Goal: Information Seeking & Learning: Learn about a topic

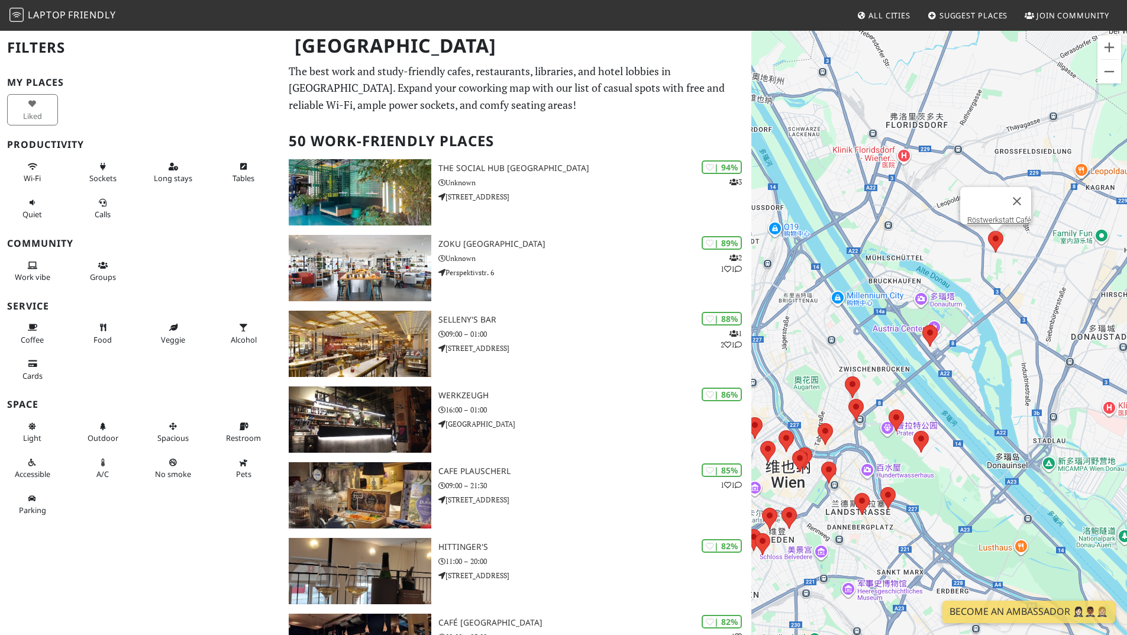
click at [988, 231] on area at bounding box center [988, 231] width 0 height 0
drag, startPoint x: 959, startPoint y: 212, endPoint x: 1028, endPoint y: 212, distance: 69.2
click at [1028, 212] on div "Röstwerkstatt Café" at bounding box center [995, 205] width 71 height 37
click at [922, 325] on area at bounding box center [922, 325] width 0 height 0
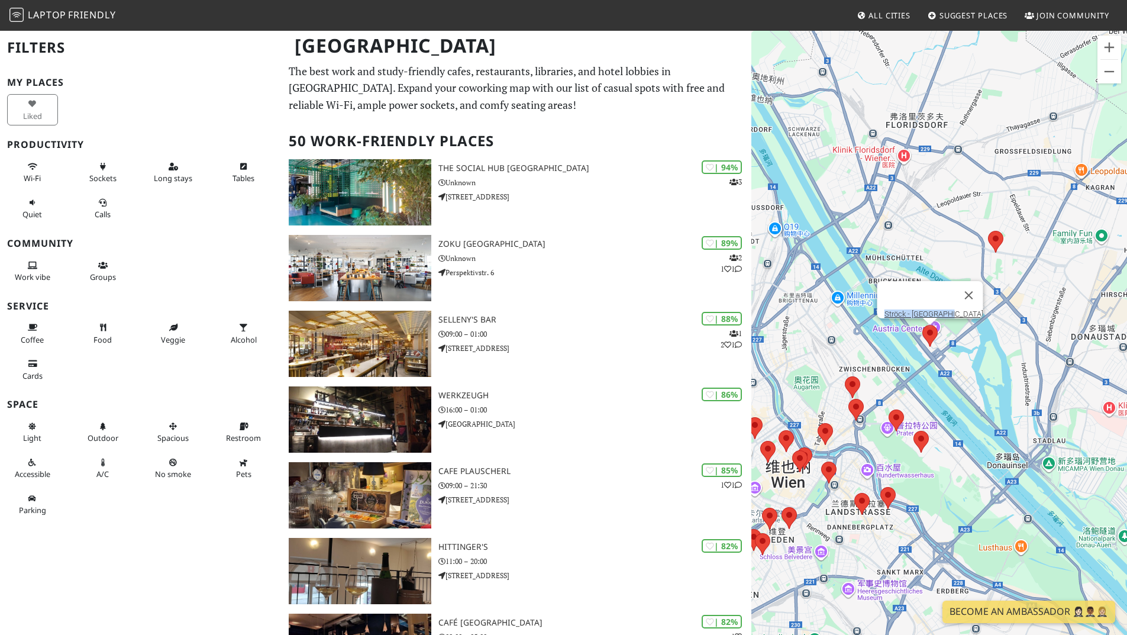
drag, startPoint x: 940, startPoint y: 305, endPoint x: 963, endPoint y: 305, distance: 23.1
click at [963, 305] on div "Ströck - Donau-City" at bounding box center [930, 299] width 106 height 37
copy link "Ströck - Donau-City"
click at [950, 309] on link "Ströck - Donau-City" at bounding box center [933, 313] width 99 height 9
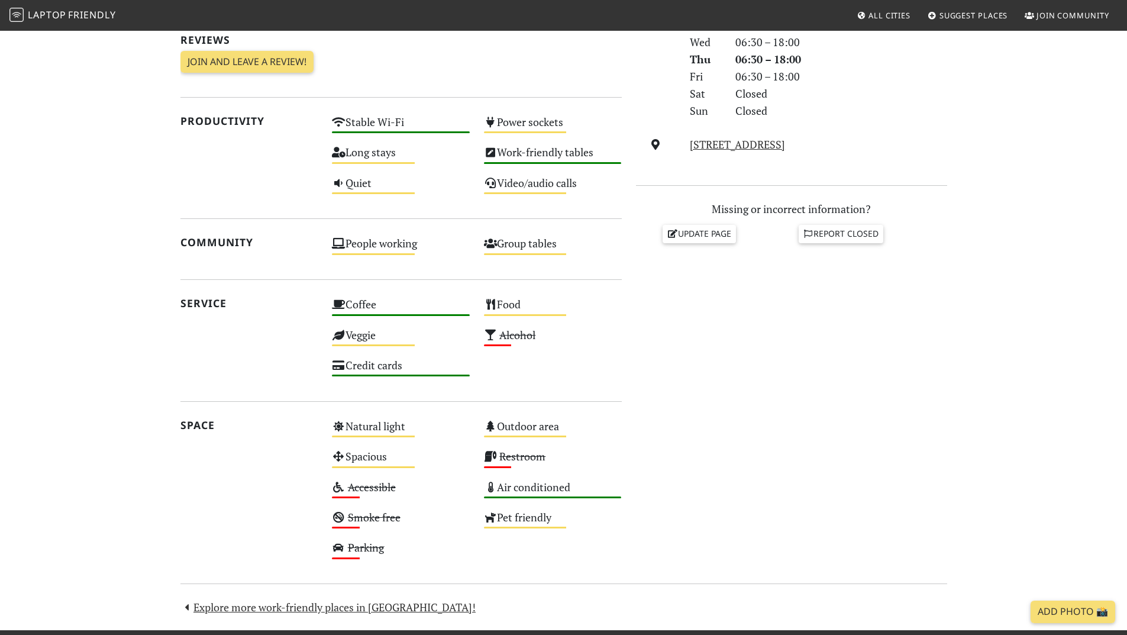
scroll to position [473, 0]
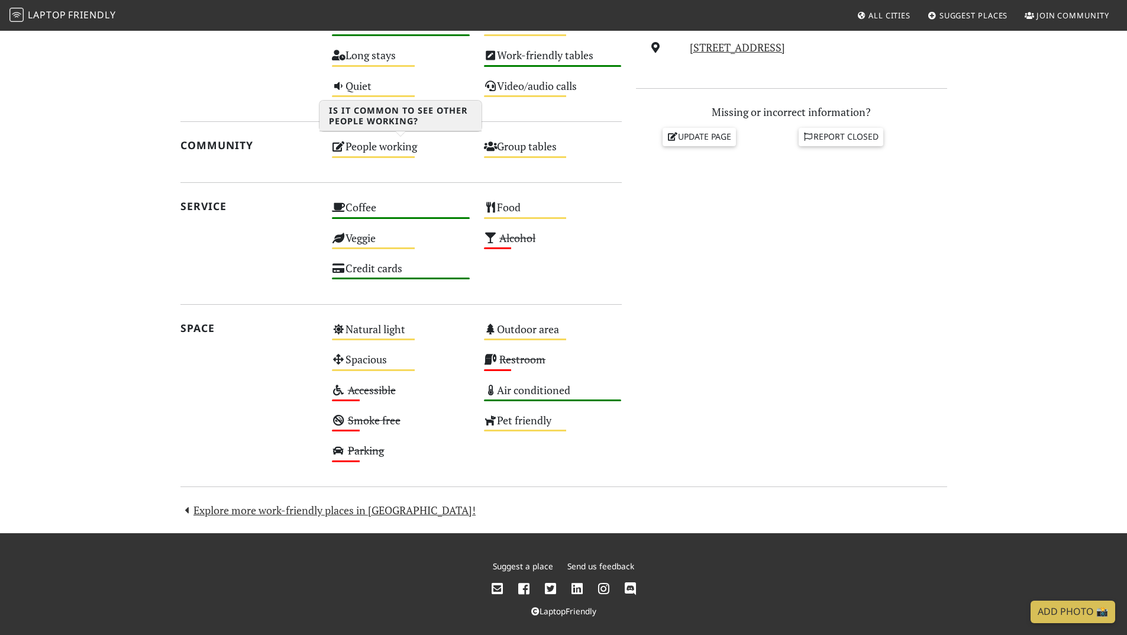
click at [365, 152] on div "People working Medium" at bounding box center [401, 152] width 152 height 30
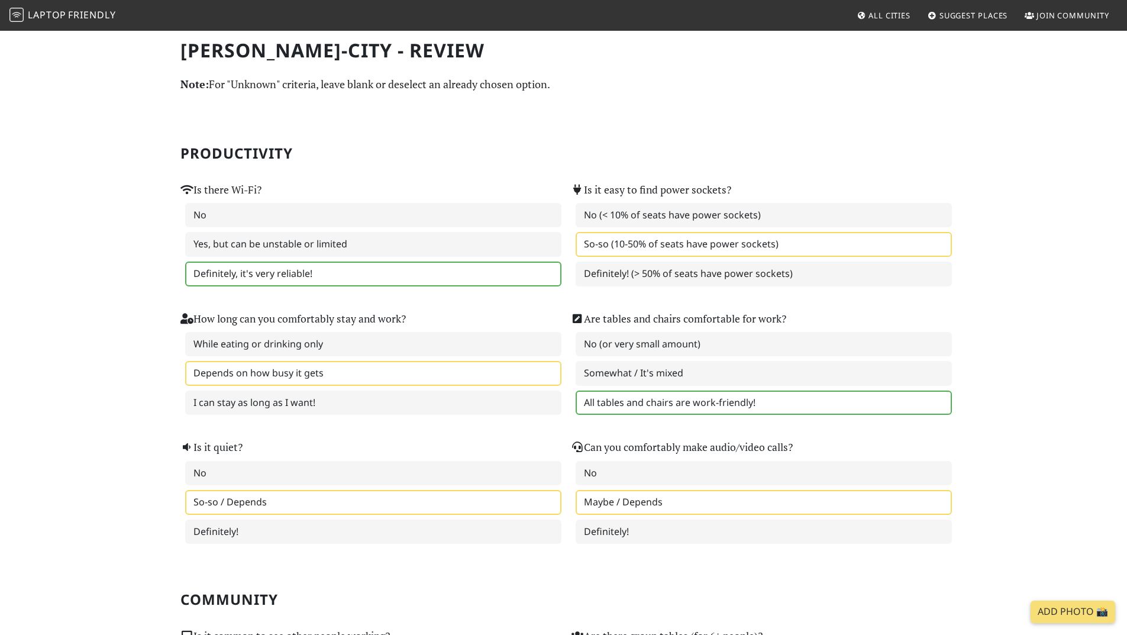
click at [86, 20] on span "Friendly" at bounding box center [91, 14] width 47 height 13
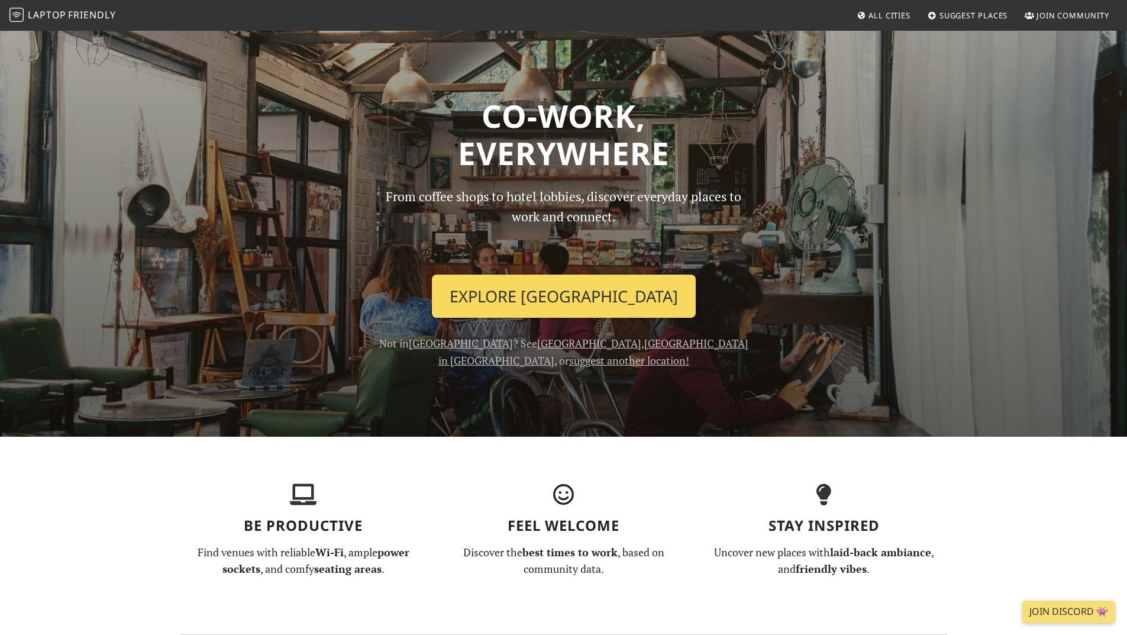
click at [520, 291] on link "Explore Vienna" at bounding box center [564, 297] width 264 height 44
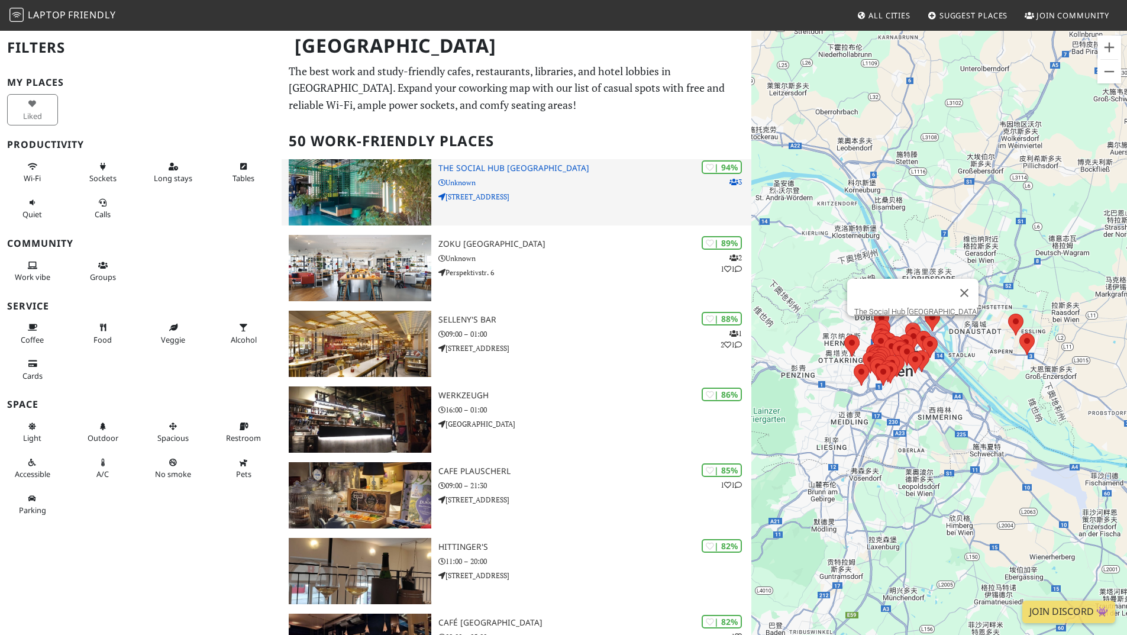
click at [532, 200] on p "Nordbahnstraße 47" at bounding box center [594, 196] width 313 height 11
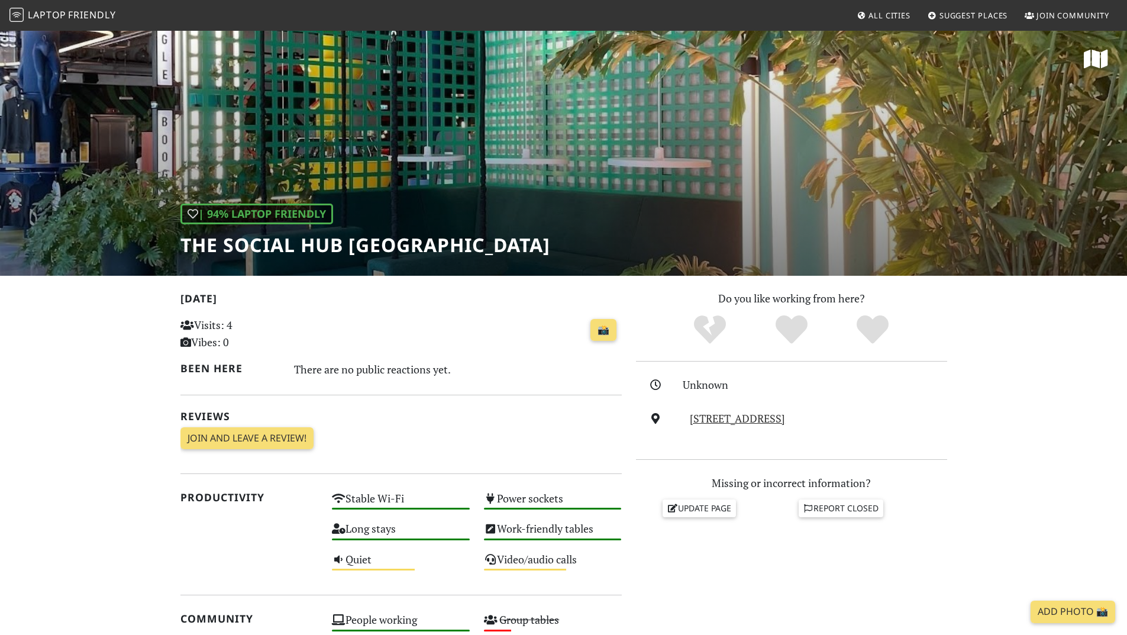
drag, startPoint x: 684, startPoint y: 417, endPoint x: 850, endPoint y: 419, distance: 165.7
click at [850, 419] on div "[STREET_ADDRESS]" at bounding box center [791, 418] width 325 height 17
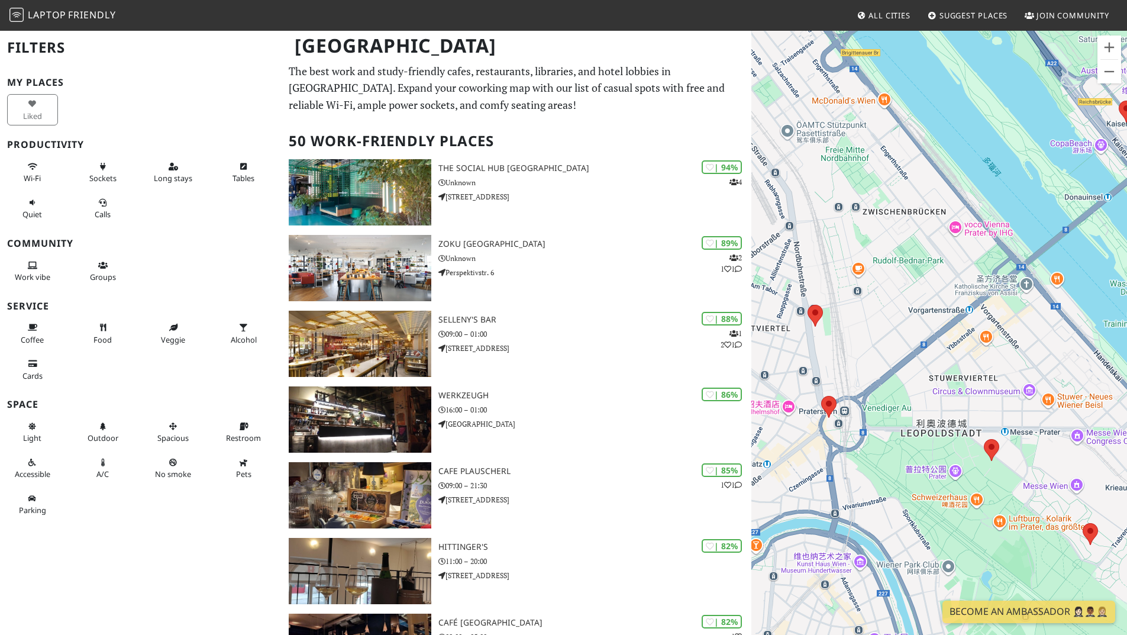
drag, startPoint x: 876, startPoint y: 384, endPoint x: 919, endPoint y: 382, distance: 43.2
click at [919, 382] on div "若要浏览不同元素，请按箭头键。" at bounding box center [939, 347] width 376 height 635
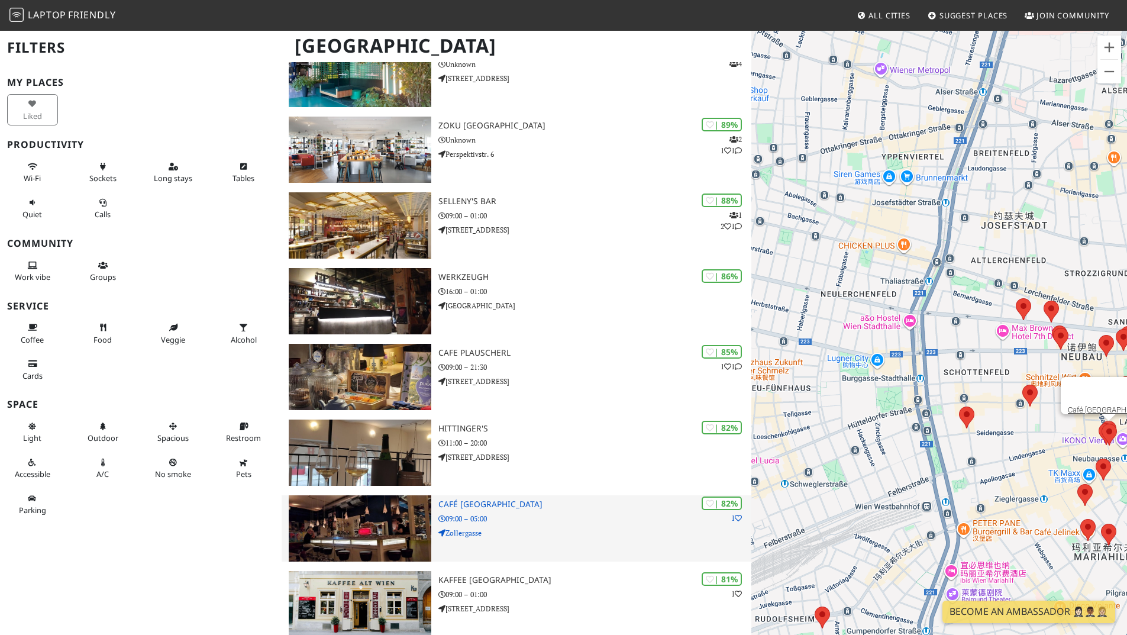
scroll to position [296, 0]
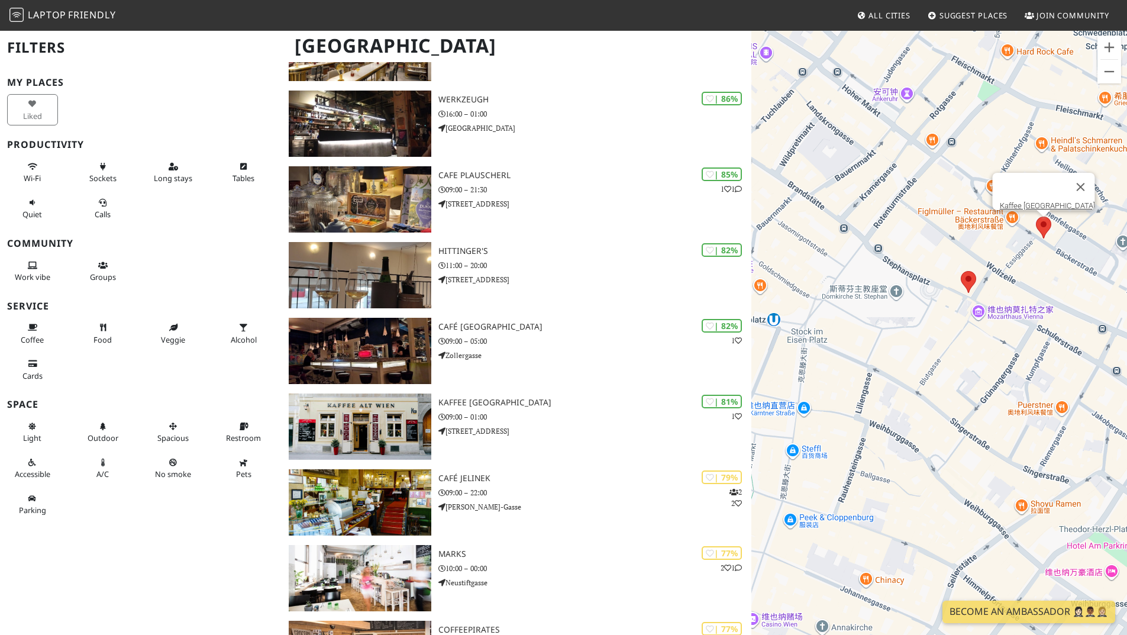
click at [1036, 217] on area at bounding box center [1036, 217] width 0 height 0
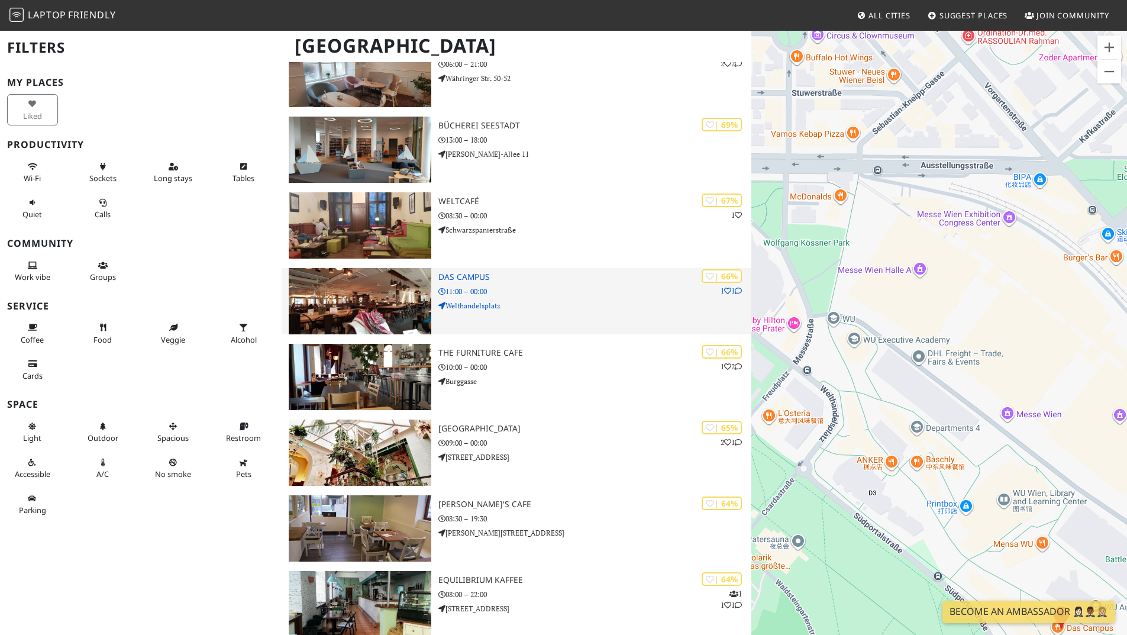
scroll to position [1716, 0]
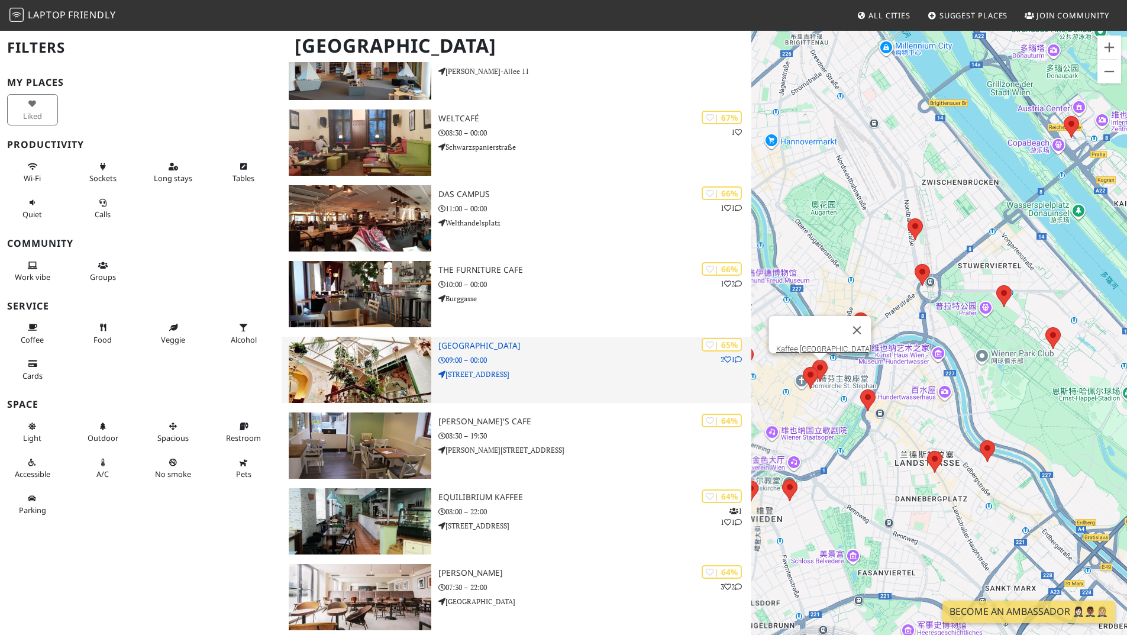
drag, startPoint x: 775, startPoint y: 351, endPoint x: 679, endPoint y: 363, distance: 95.9
click at [679, 363] on div "Vienna Filters My Places Liked Productivity Wi-Fi Sockets Long stays Tables Qui…" at bounding box center [563, 300] width 1127 height 3972
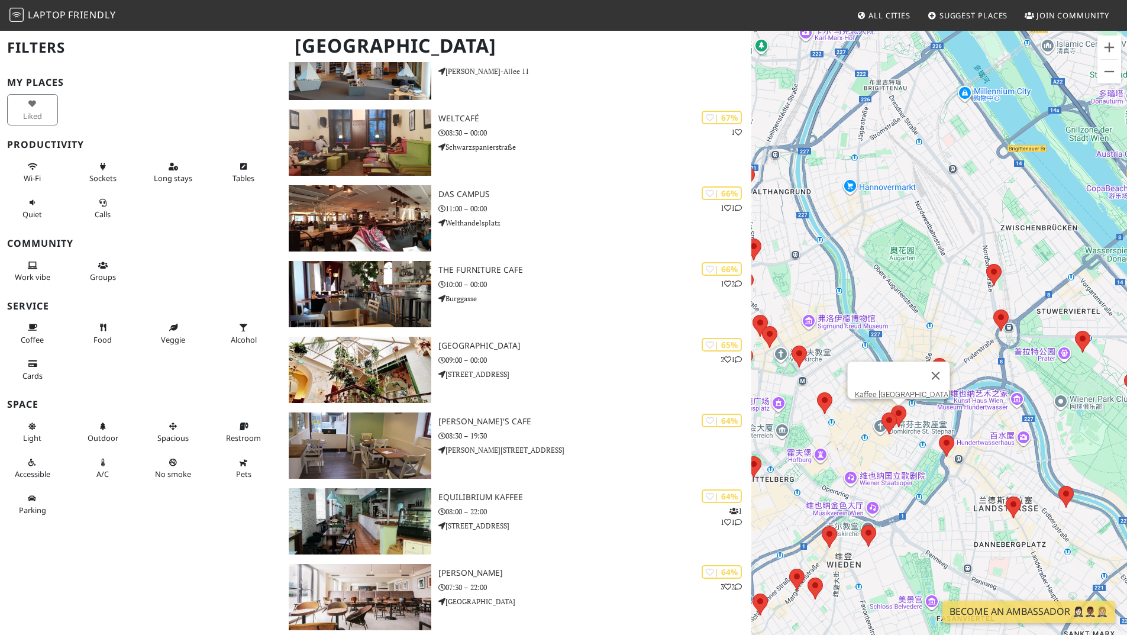
drag, startPoint x: 923, startPoint y: 304, endPoint x: 800, endPoint y: 334, distance: 126.7
click at [799, 337] on div "若要浏览不同元素，请按箭头键。 Kaffee Alt Wien" at bounding box center [939, 347] width 376 height 635
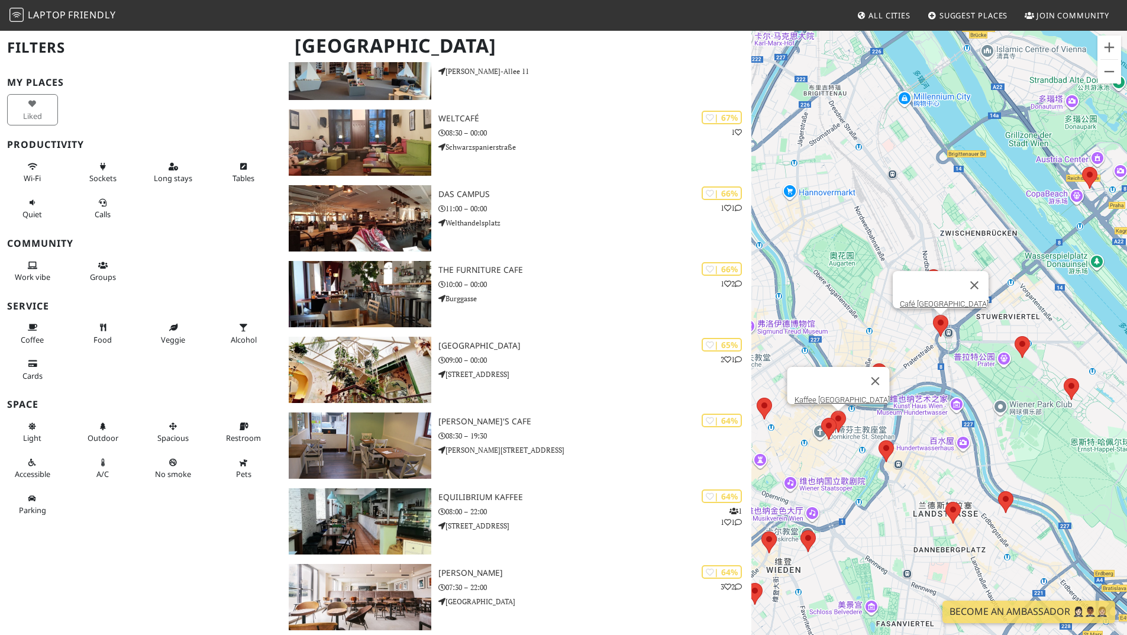
click at [933, 315] on area at bounding box center [933, 315] width 0 height 0
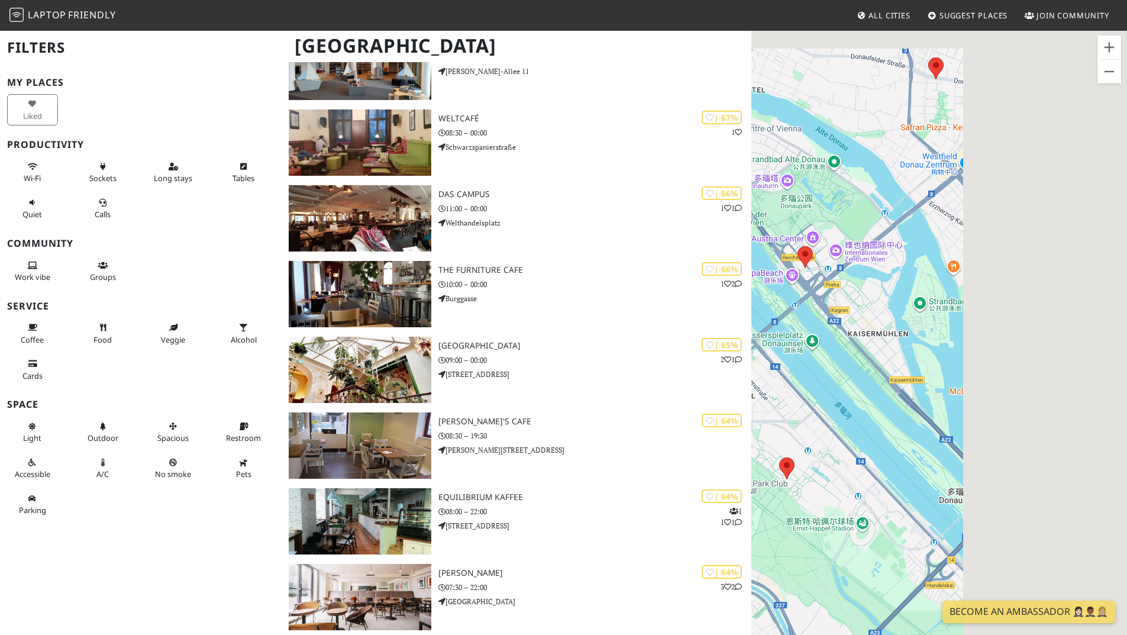
drag, startPoint x: 1061, startPoint y: 213, endPoint x: 765, endPoint y: 293, distance: 306.4
click at [760, 299] on div "若要浏览不同元素，请按箭头键。 Café Engländer Praterstern" at bounding box center [939, 347] width 376 height 635
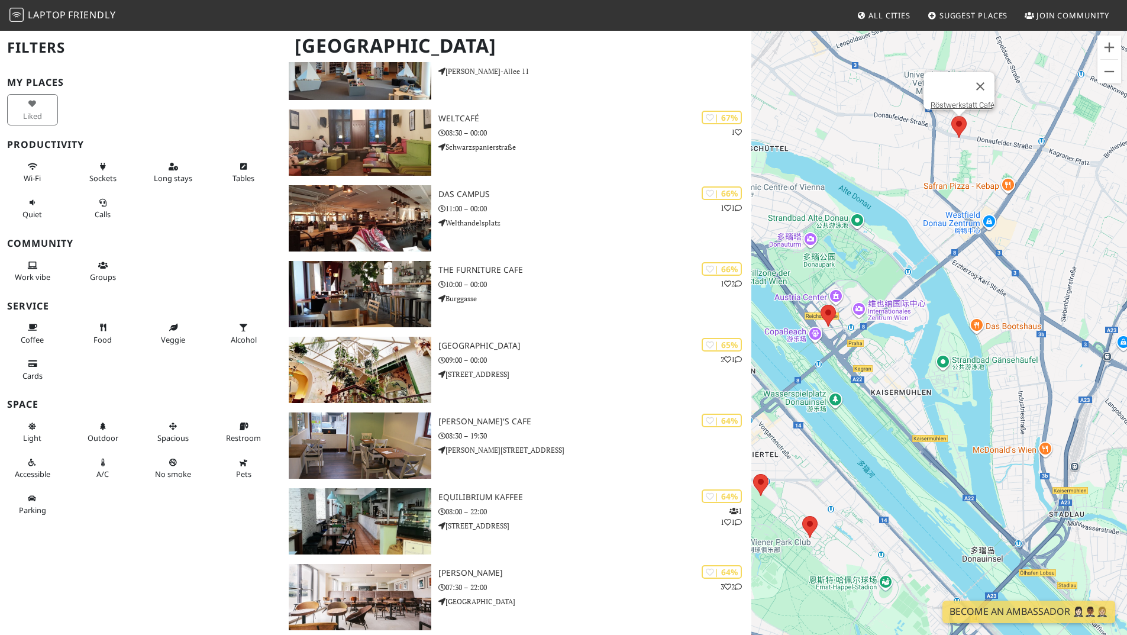
click at [951, 116] on area at bounding box center [951, 116] width 0 height 0
click at [959, 101] on link "Röstwerkstatt Café" at bounding box center [963, 105] width 64 height 9
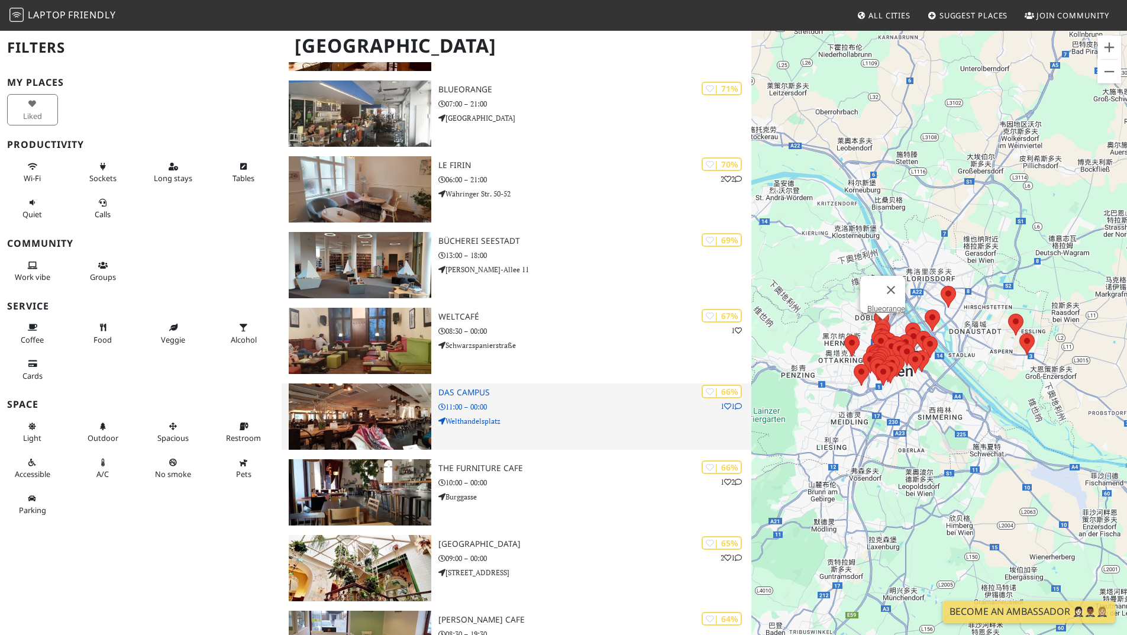
scroll to position [1538, 0]
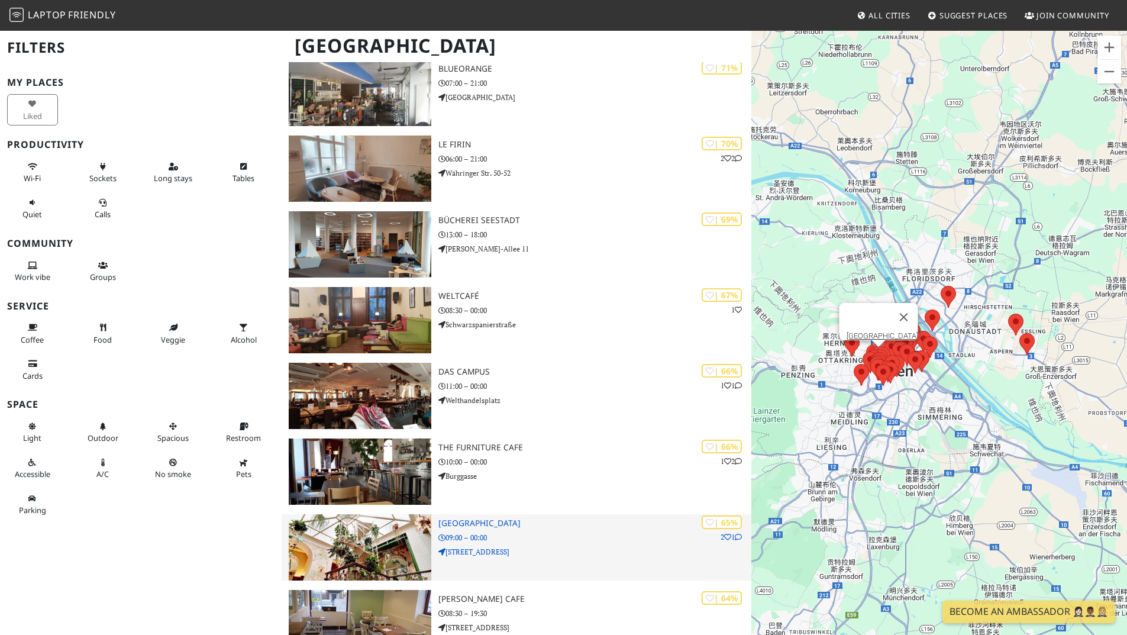
click at [557, 538] on p "09:00 – 00:00" at bounding box center [594, 537] width 313 height 11
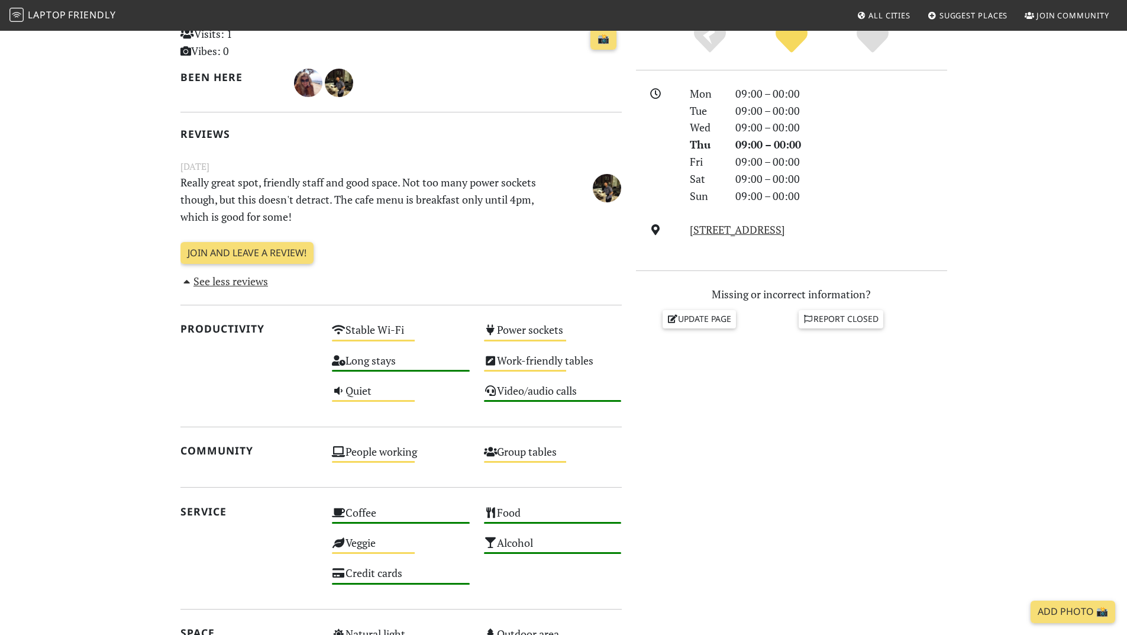
scroll to position [355, 0]
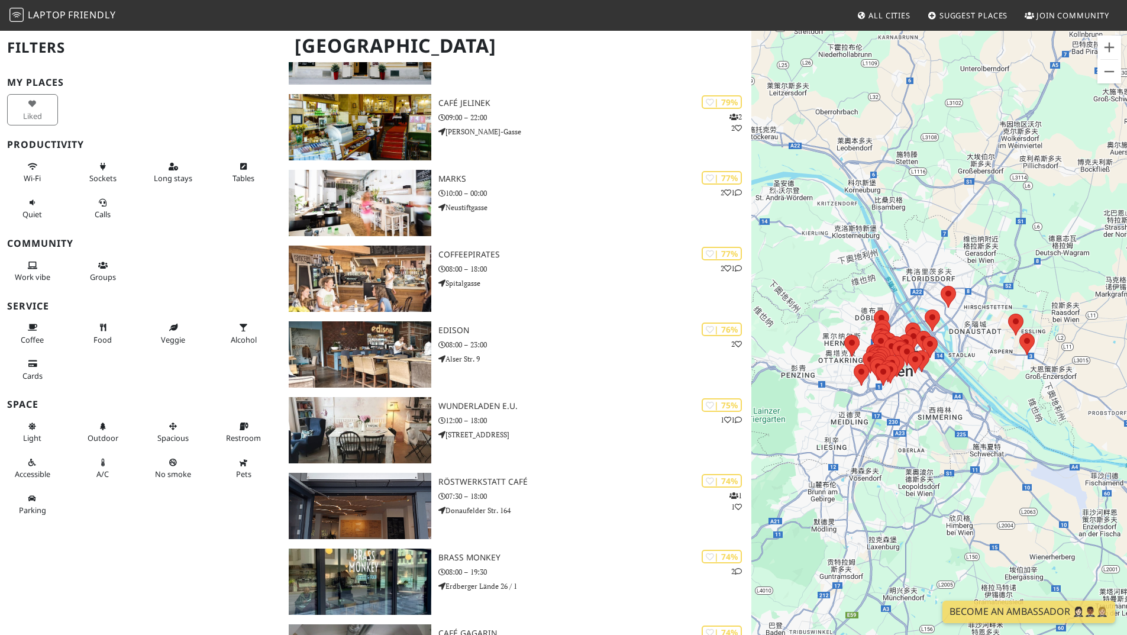
scroll to position [888, 0]
